Goal: Find contact information: Obtain details needed to contact an individual or organization

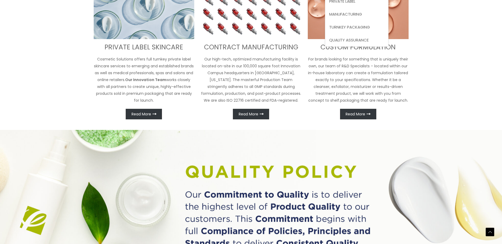
scroll to position [291, 0]
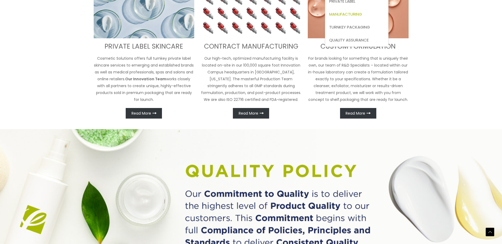
click at [356, 15] on span "Manufacturing" at bounding box center [345, 14] width 33 height 6
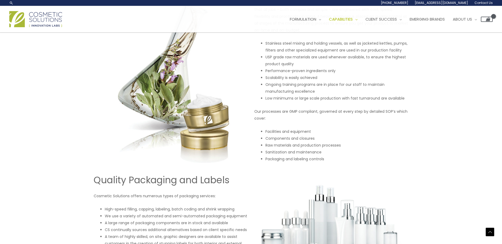
scroll to position [317, 0]
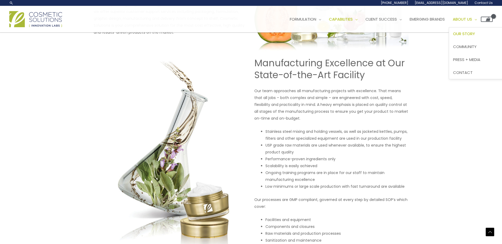
click at [475, 31] on span "Our Story" at bounding box center [464, 34] width 22 height 6
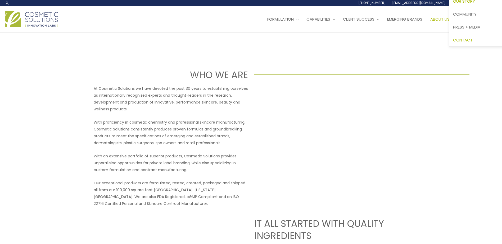
click at [472, 40] on span "Contact" at bounding box center [463, 40] width 20 height 6
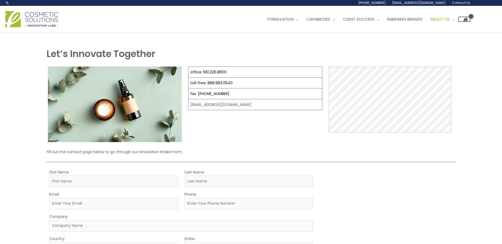
select select
click at [419, 20] on span "Emerging Brands" at bounding box center [404, 19] width 35 height 6
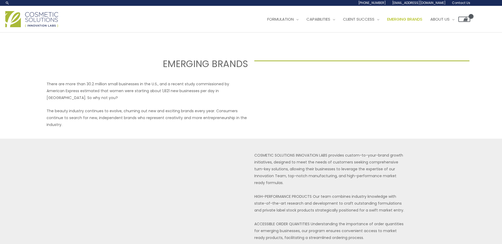
select select
click at [447, 70] on span "Contact" at bounding box center [440, 73] width 20 height 6
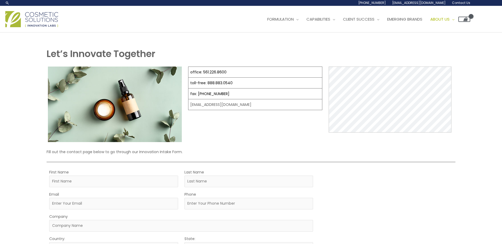
select select
